Goal: Transaction & Acquisition: Purchase product/service

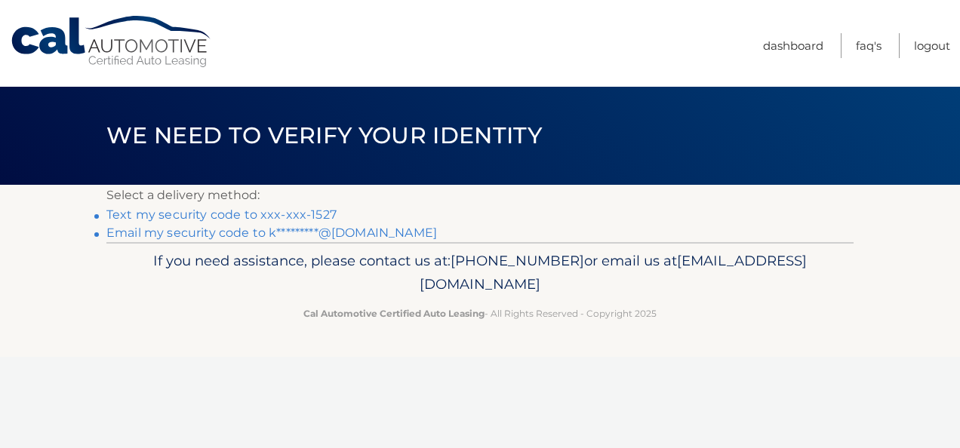
click at [175, 214] on link "Text my security code to xxx-xxx-1527" at bounding box center [221, 215] width 230 height 14
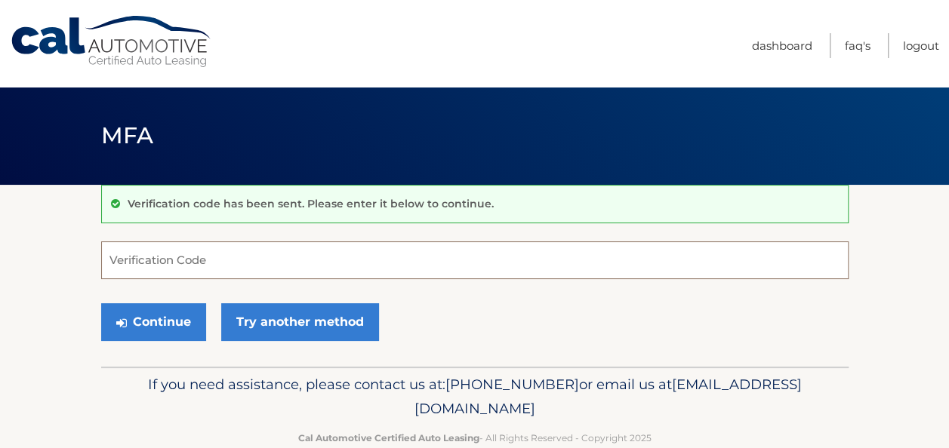
click at [134, 261] on input "Verification Code" at bounding box center [474, 261] width 747 height 38
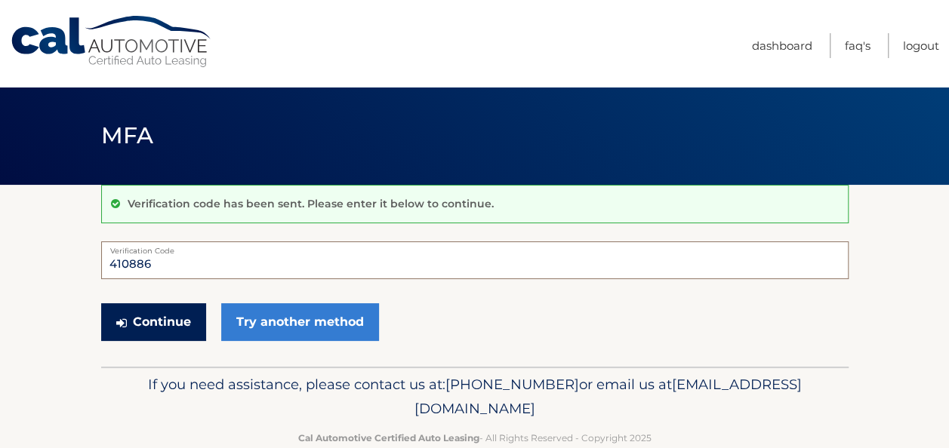
type input "410886"
click at [151, 318] on button "Continue" at bounding box center [153, 322] width 105 height 38
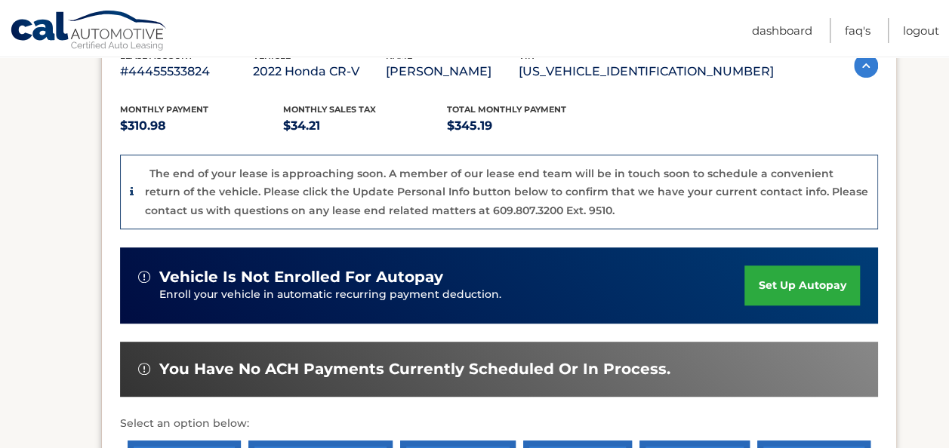
scroll to position [405, 0]
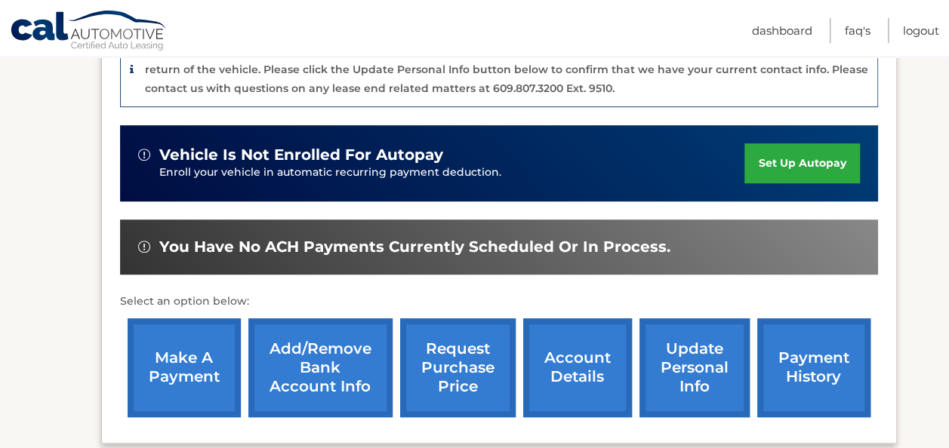
click at [193, 373] on link "make a payment" at bounding box center [184, 368] width 113 height 99
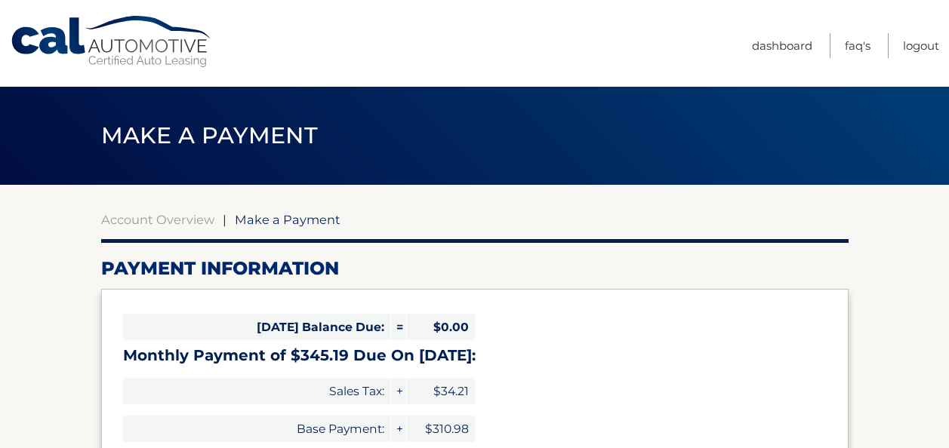
select select "MWNmZmUyNjktMGJkOC00MjEyLTgwODAtZGJmNjg2MjBjZWEw"
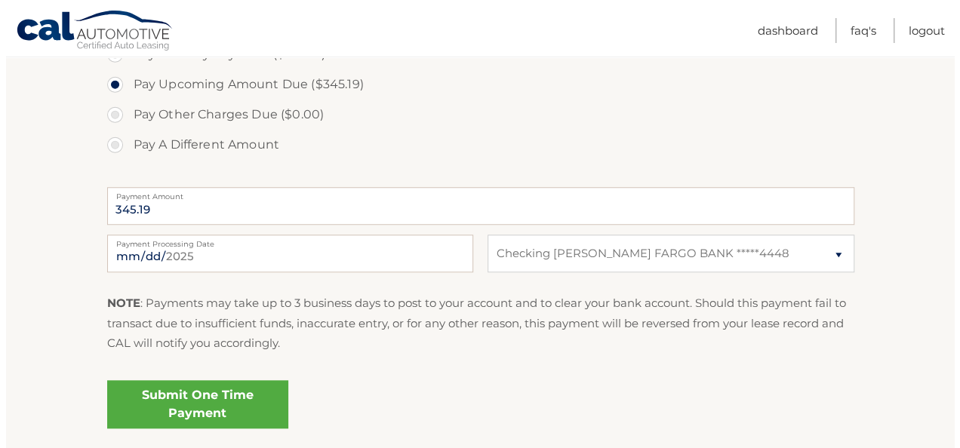
scroll to position [524, 0]
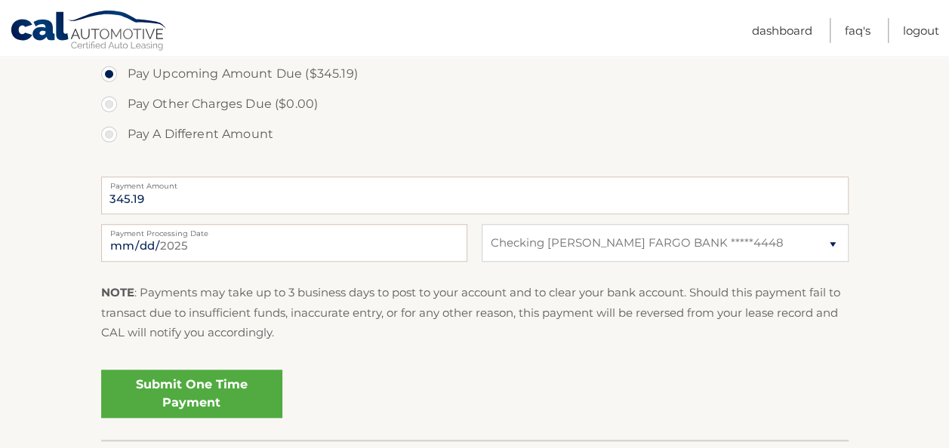
click at [180, 387] on link "Submit One Time Payment" at bounding box center [191, 394] width 181 height 48
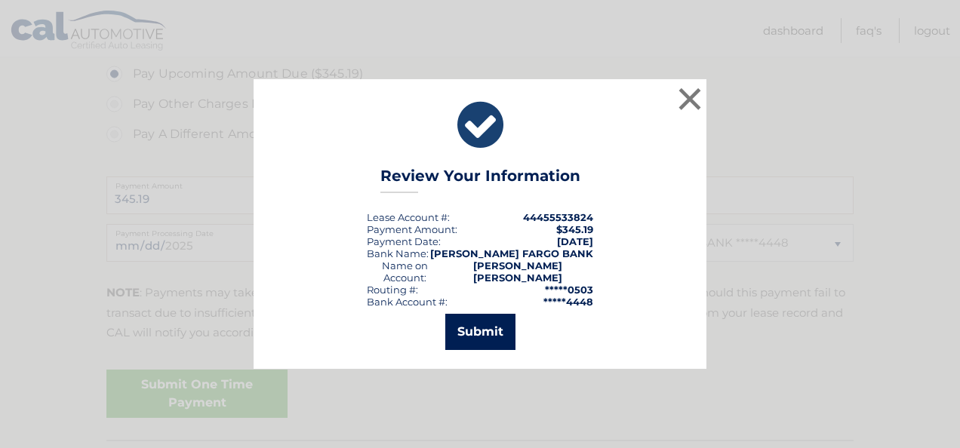
click at [470, 325] on button "Submit" at bounding box center [480, 332] width 70 height 36
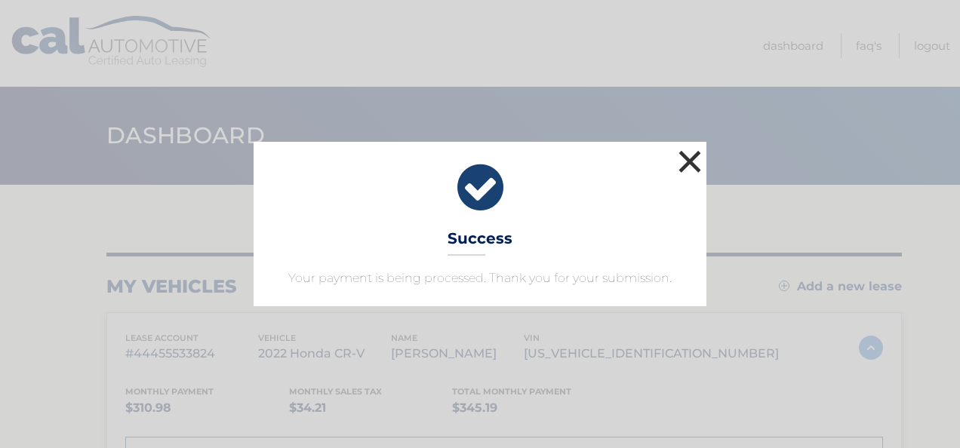
click at [693, 160] on button "×" at bounding box center [690, 161] width 30 height 30
